Goal: Task Accomplishment & Management: Manage account settings

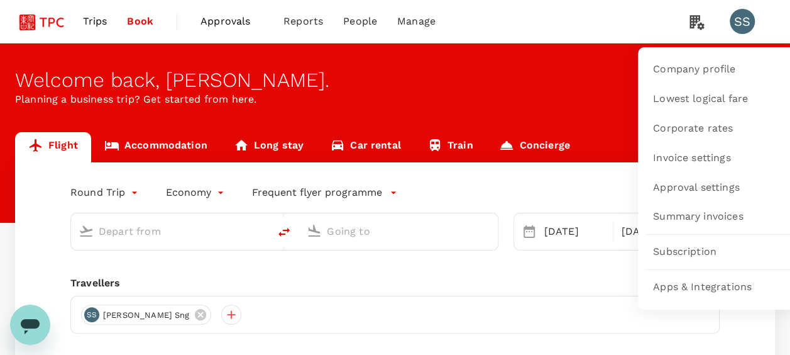
type input "Singapore Changi (SIN)"
type input "[GEOGRAPHIC_DATA], [GEOGRAPHIC_DATA] (any)"
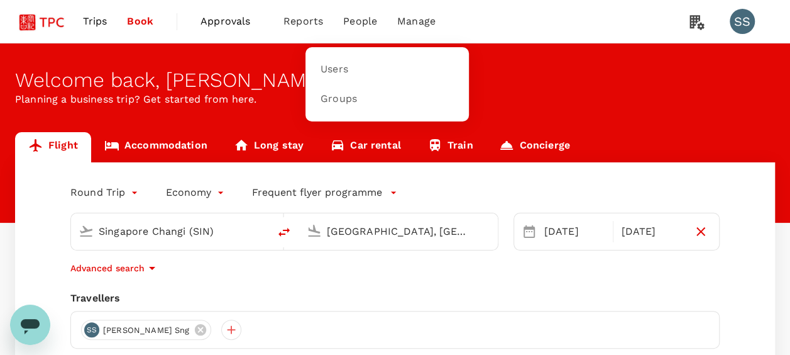
click at [363, 19] on span "People" at bounding box center [360, 21] width 34 height 15
click at [341, 67] on span "Users" at bounding box center [335, 69] width 28 height 14
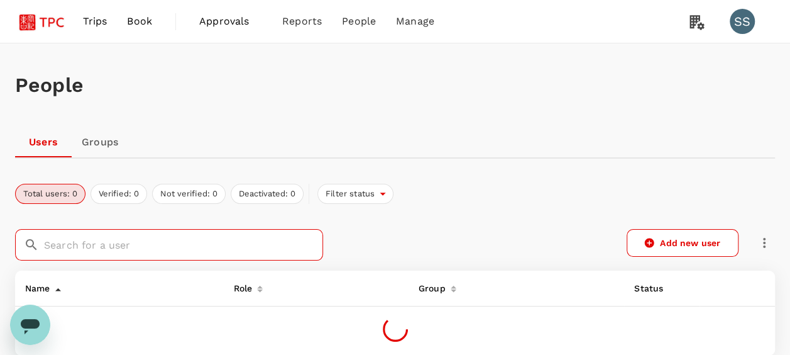
click at [118, 252] on input "text" at bounding box center [183, 244] width 279 height 31
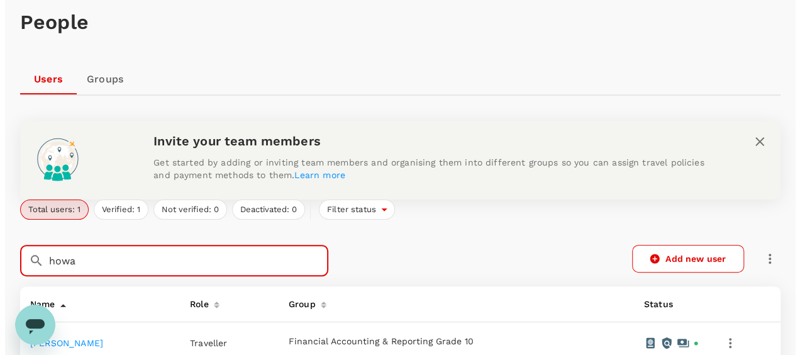
scroll to position [126, 0]
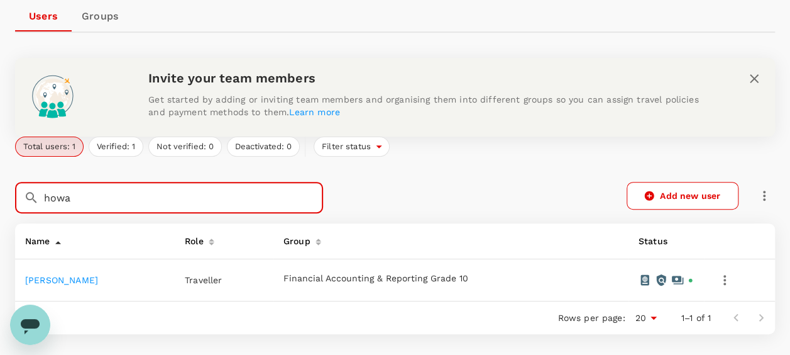
type input "howa"
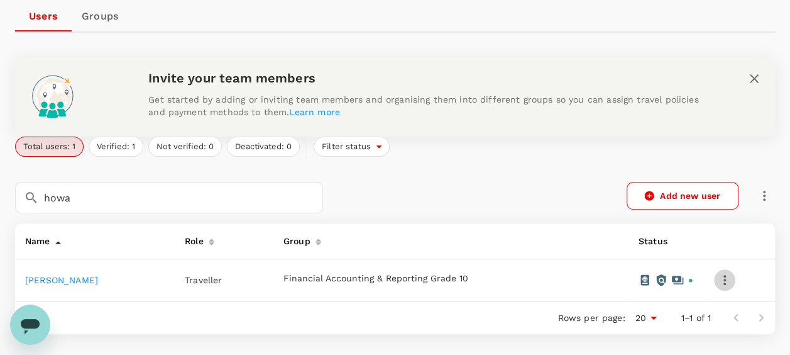
click at [731, 280] on icon "button" at bounding box center [724, 279] width 15 height 15
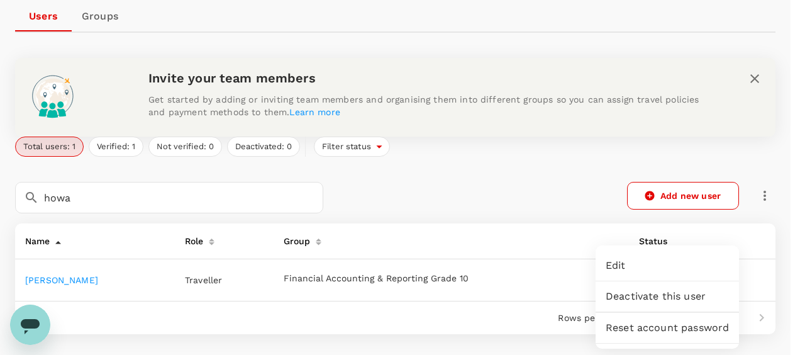
click at [706, 269] on span "Edit" at bounding box center [667, 265] width 123 height 15
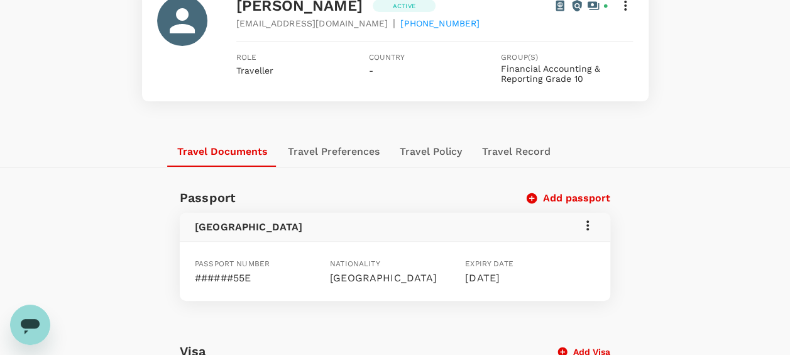
scroll to position [55, 0]
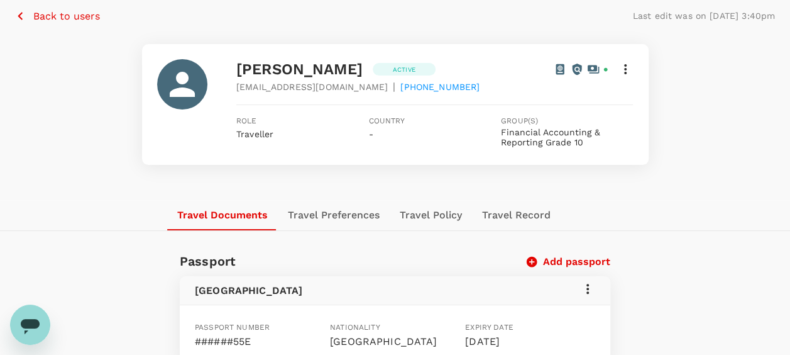
click at [629, 72] on icon at bounding box center [625, 69] width 15 height 15
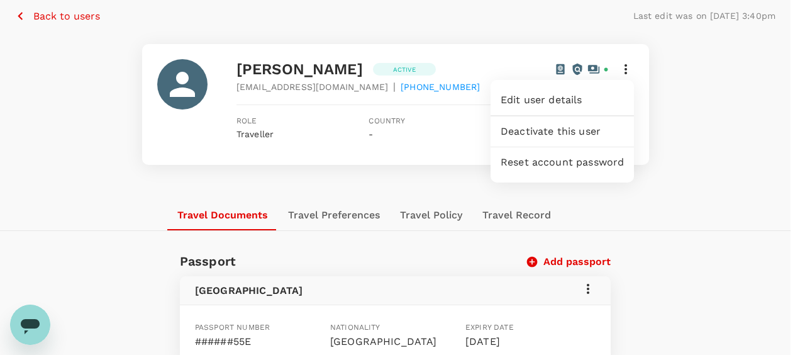
click at [701, 200] on div at bounding box center [400, 177] width 800 height 355
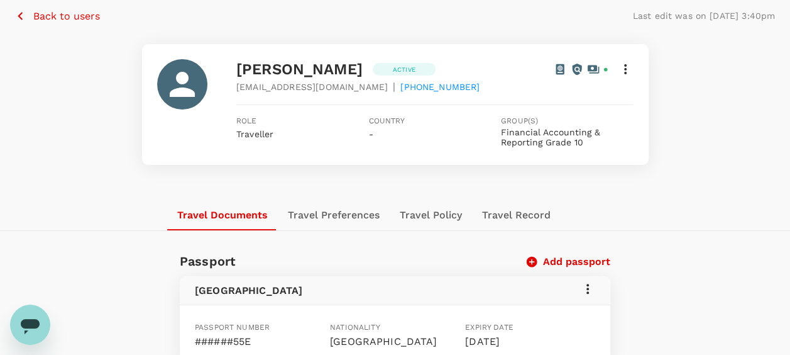
scroll to position [0, 0]
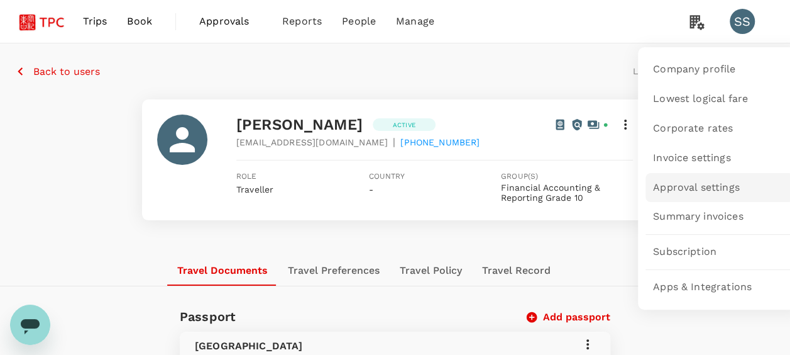
click at [685, 182] on span "Approval settings" at bounding box center [696, 187] width 87 height 14
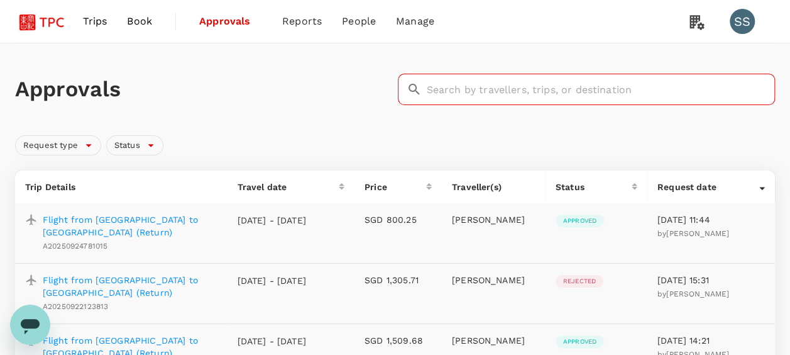
click at [529, 87] on input "text" at bounding box center [601, 89] width 349 height 31
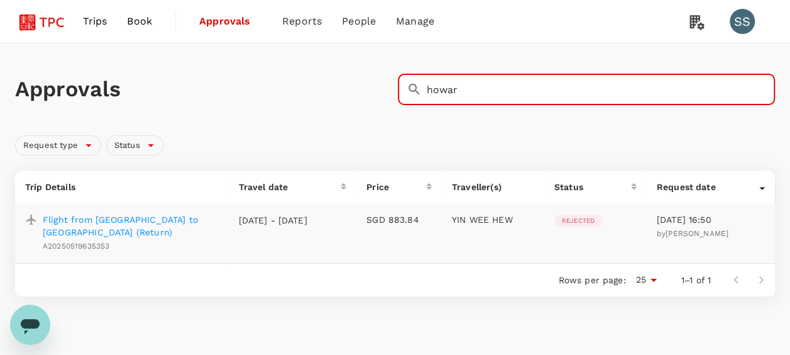
type input "howar"
click at [343, 60] on link "Users" at bounding box center [386, 70] width 148 height 30
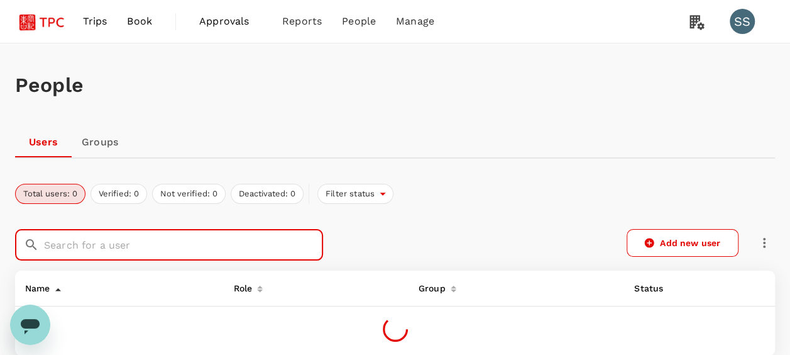
click at [222, 244] on input "text" at bounding box center [183, 244] width 279 height 31
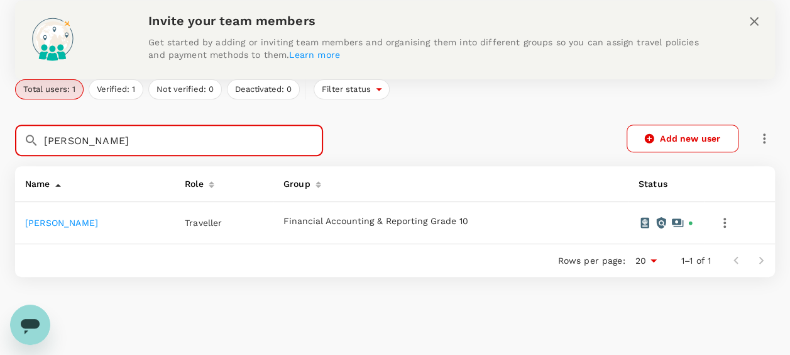
scroll to position [189, 0]
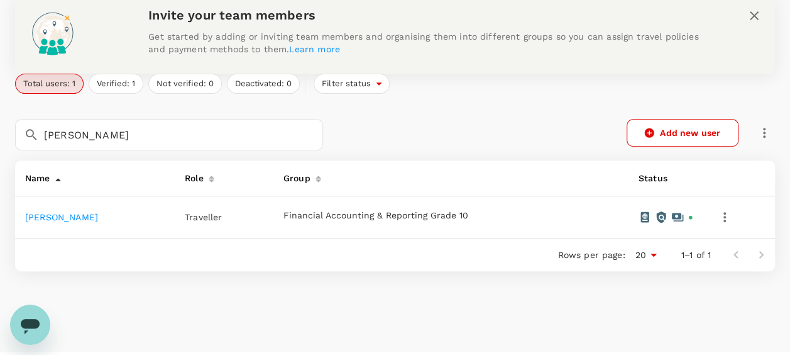
click at [222, 216] on span "Traveller" at bounding box center [203, 217] width 37 height 10
click at [204, 176] on div "Role" at bounding box center [192, 175] width 24 height 20
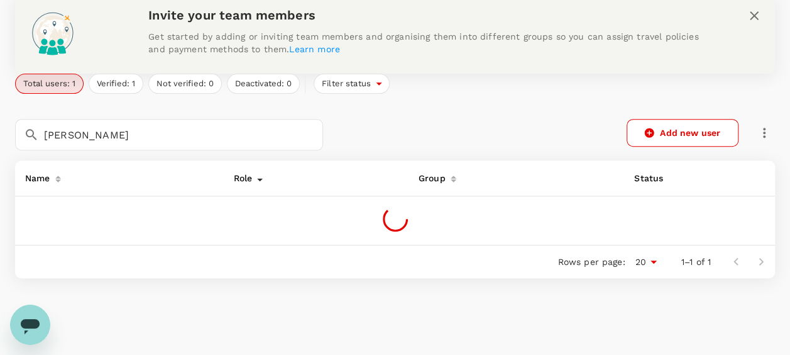
click at [242, 177] on div "Role" at bounding box center [241, 175] width 24 height 20
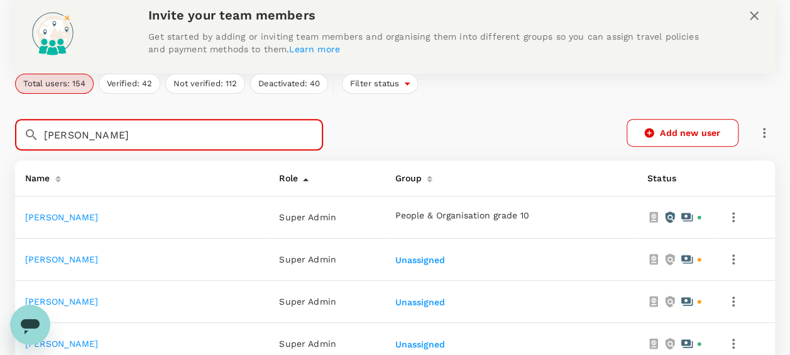
click at [152, 135] on input "[PERSON_NAME]" at bounding box center [183, 134] width 279 height 31
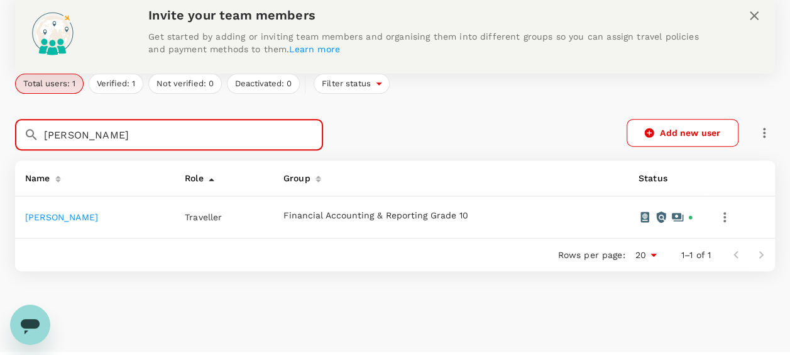
type input "[PERSON_NAME]"
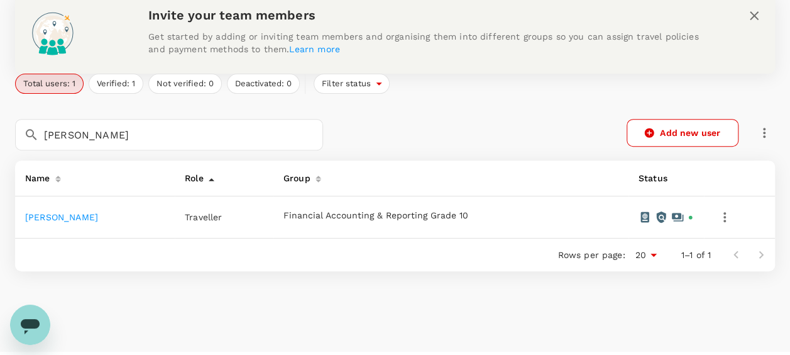
click at [92, 219] on link "[PERSON_NAME]" at bounding box center [61, 217] width 73 height 10
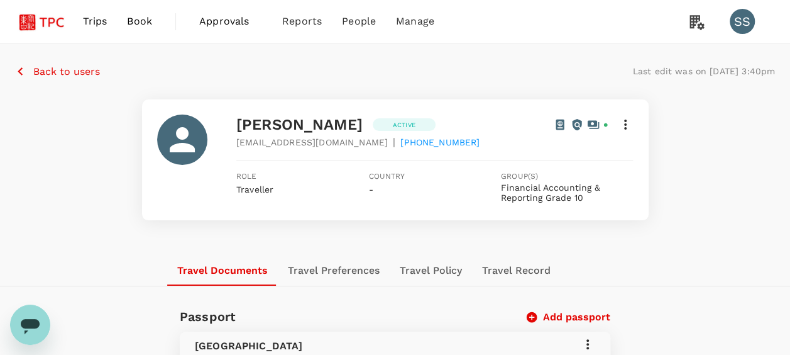
click at [254, 189] on span "Traveller" at bounding box center [254, 189] width 37 height 10
drag, startPoint x: 254, startPoint y: 189, endPoint x: 280, endPoint y: 197, distance: 27.6
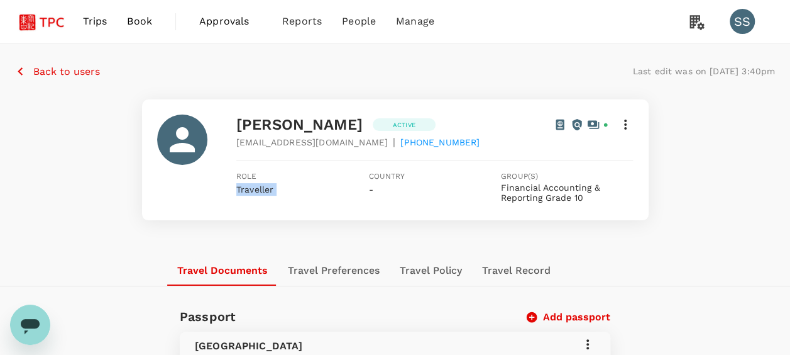
click at [280, 197] on div "Role Traveller" at bounding box center [302, 187] width 133 height 35
click at [624, 125] on icon at bounding box center [625, 124] width 15 height 15
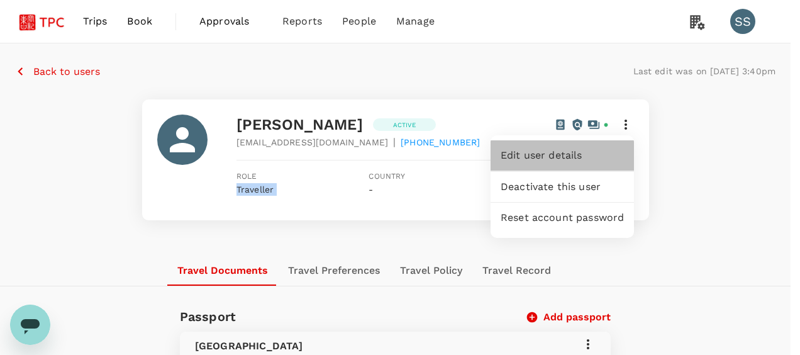
click at [571, 153] on span "Edit user details" at bounding box center [562, 155] width 123 height 15
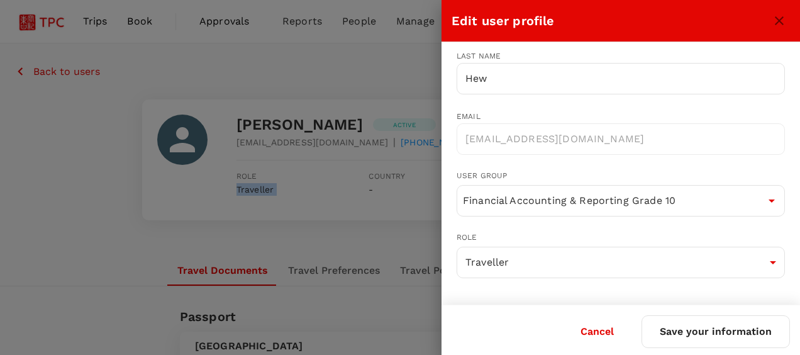
scroll to position [69, 0]
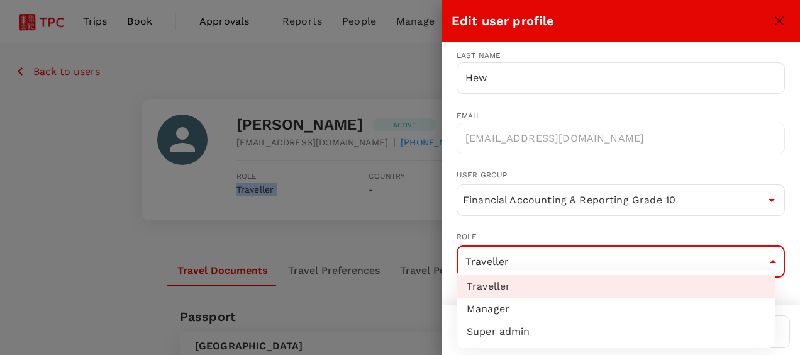
click at [541, 327] on li "Super admin" at bounding box center [616, 331] width 319 height 23
type input "super-admin"
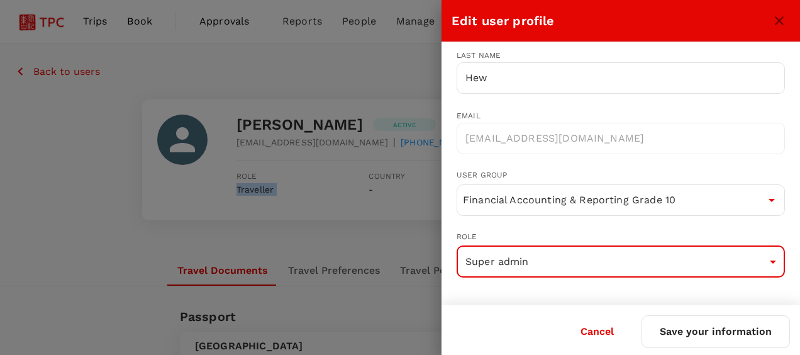
click at [724, 332] on button "Save your information" at bounding box center [715, 331] width 148 height 33
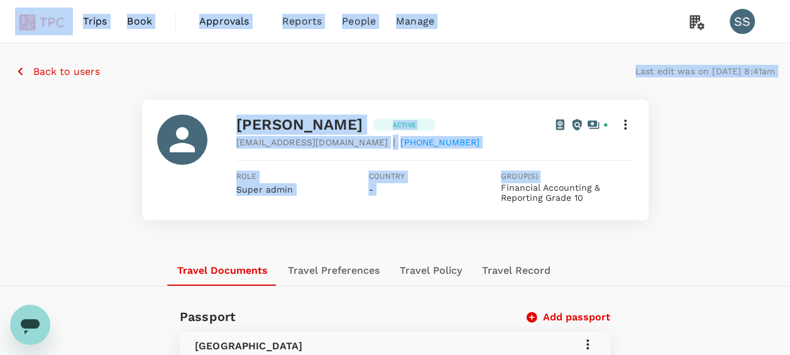
drag, startPoint x: 6, startPoint y: 39, endPoint x: 537, endPoint y: 223, distance: 561.8
drag, startPoint x: 537, startPoint y: 223, endPoint x: 694, endPoint y: 257, distance: 160.2
click at [694, 257] on div "Travel Documents Travel Preferences Travel Policy Travel Record" at bounding box center [395, 270] width 760 height 30
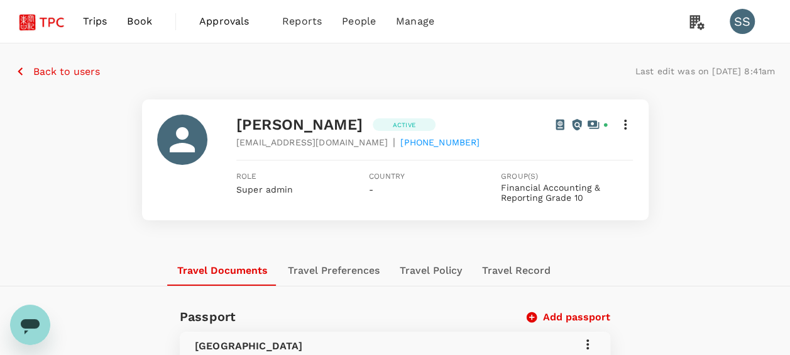
click at [57, 141] on div "[PERSON_NAME] Active [EMAIL_ADDRESS][DOMAIN_NAME] | [PHONE_NUMBER] Role Super a…" at bounding box center [395, 159] width 760 height 121
click at [137, 21] on span "Book" at bounding box center [139, 21] width 25 height 15
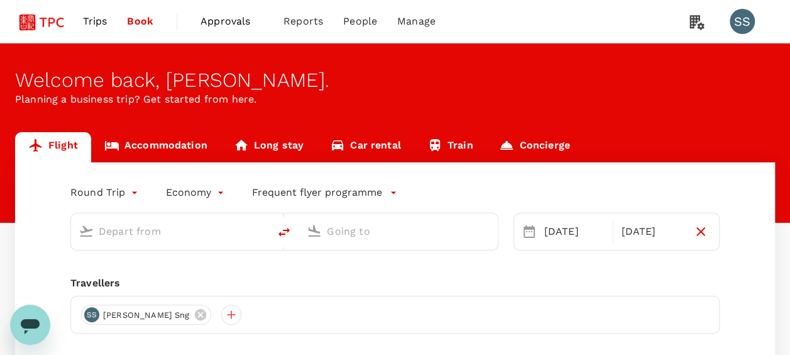
type input "Singapore Changi (SIN)"
type input "[GEOGRAPHIC_DATA], [GEOGRAPHIC_DATA] (any)"
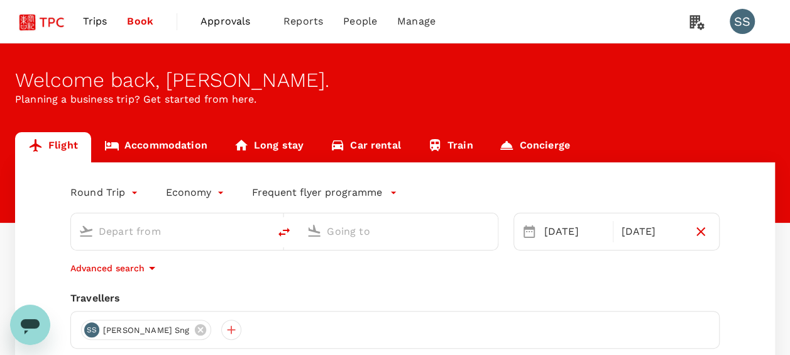
type input "Singapore Changi (SIN)"
type input "[GEOGRAPHIC_DATA], [GEOGRAPHIC_DATA] (any)"
click at [93, 14] on span "Trips" at bounding box center [95, 21] width 25 height 15
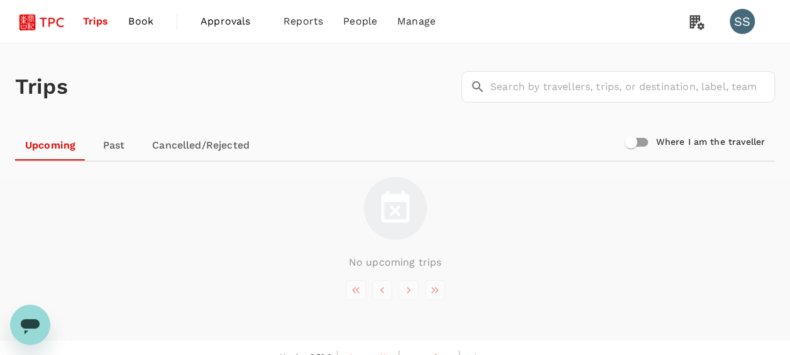
click at [140, 25] on span "Book" at bounding box center [140, 21] width 25 height 15
